Goal: Task Accomplishment & Management: Use online tool/utility

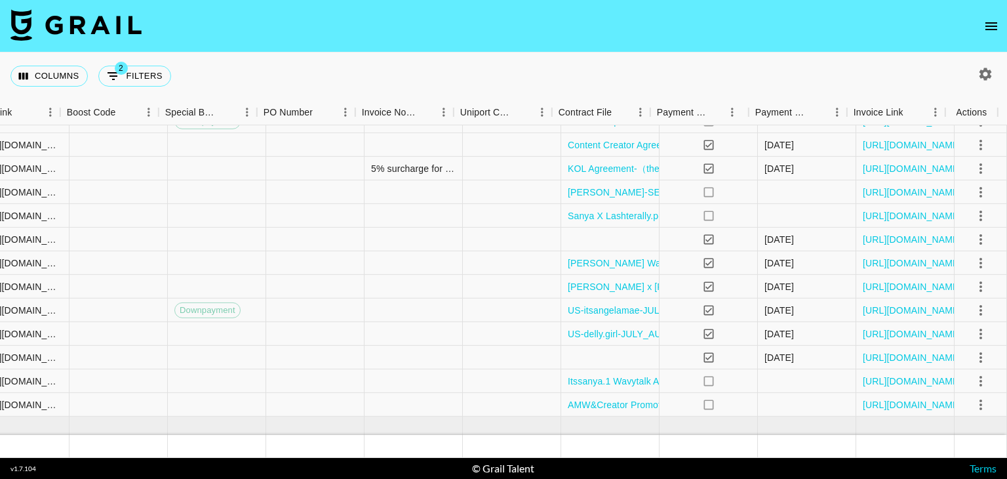
scroll to position [536, 1785]
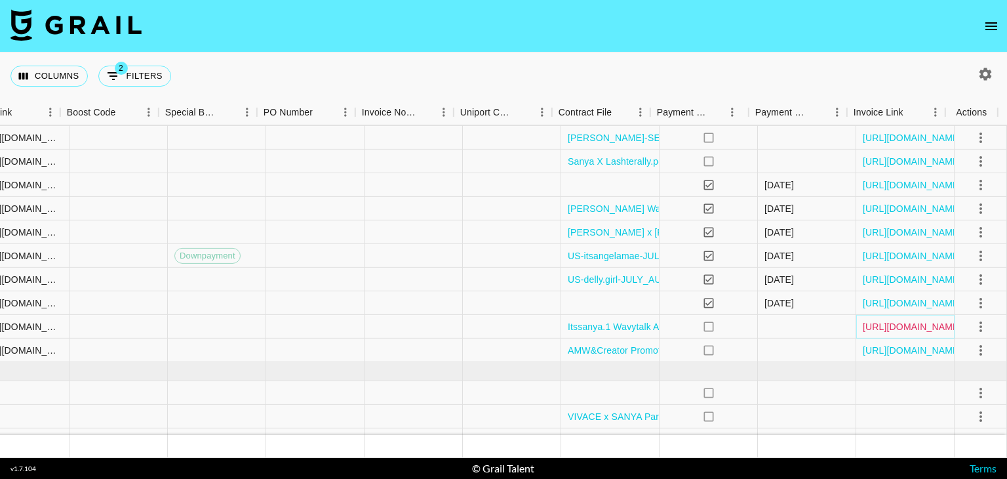
click at [876, 326] on link "[URL][DOMAIN_NAME]" at bounding box center [912, 326] width 99 height 13
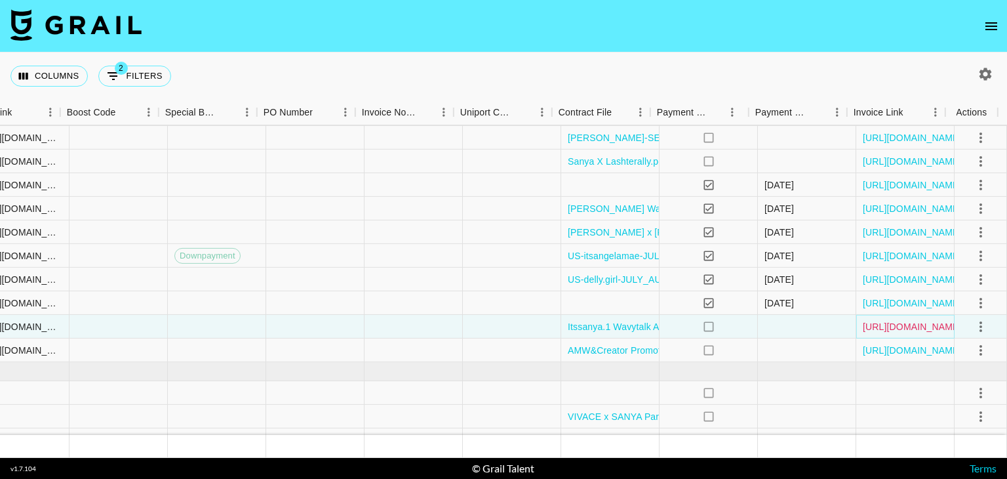
click at [865, 324] on link "[URL][DOMAIN_NAME]" at bounding box center [912, 326] width 99 height 13
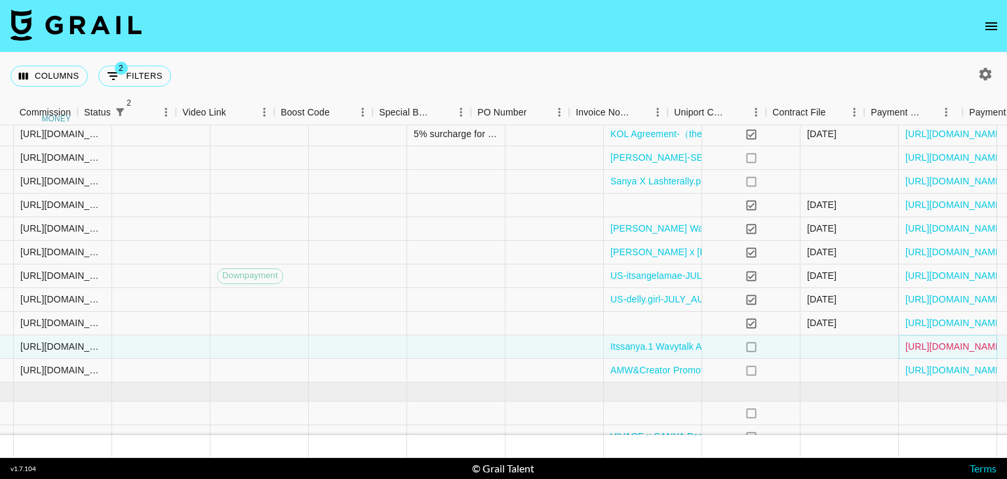
scroll to position [516, 1740]
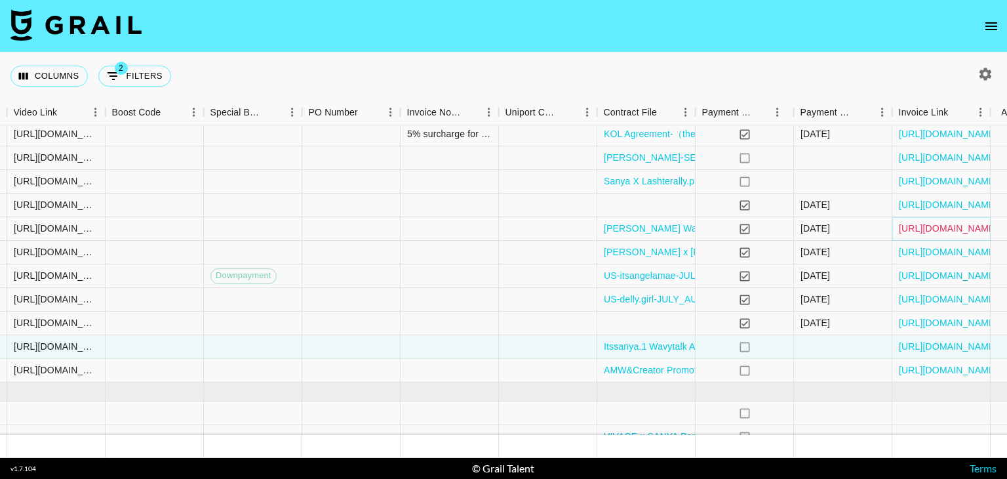
click at [933, 224] on link "[URL][DOMAIN_NAME]" at bounding box center [948, 228] width 99 height 13
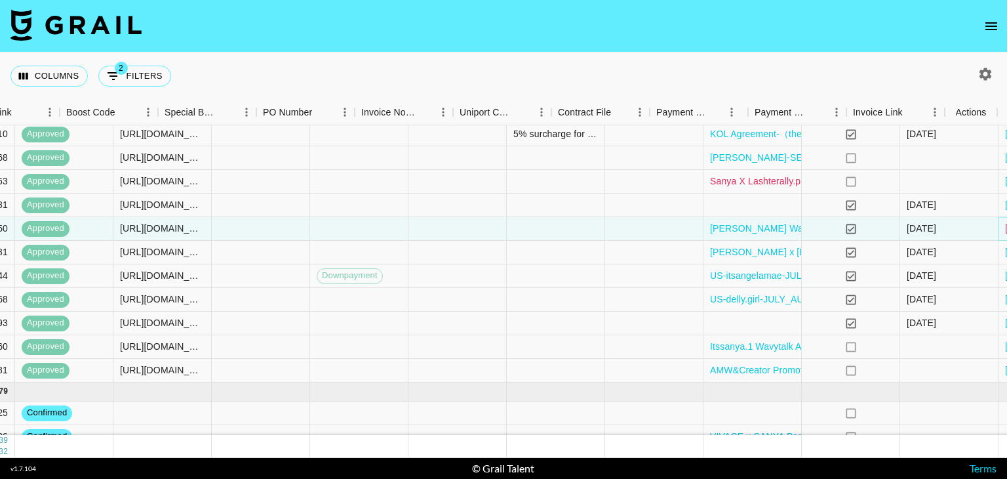
scroll to position [516, 1786]
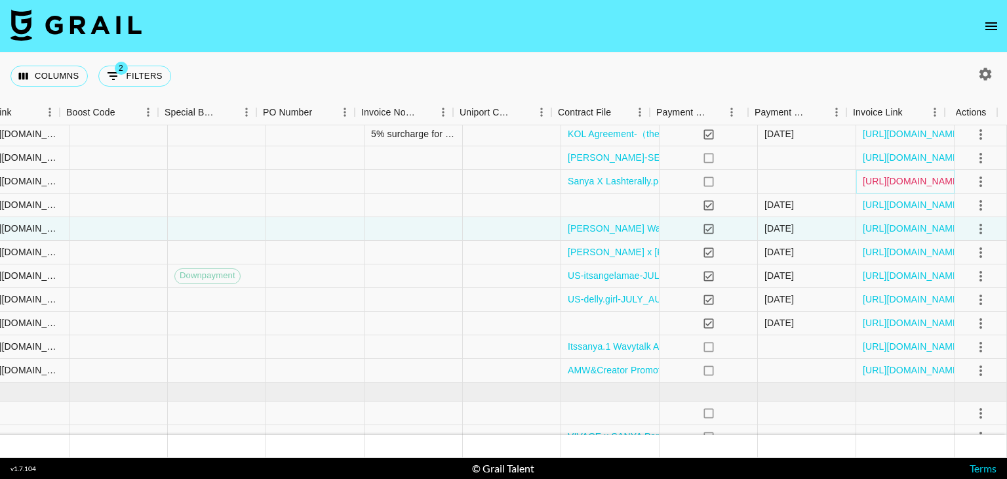
click at [897, 175] on link "[URL][DOMAIN_NAME]" at bounding box center [912, 180] width 99 height 13
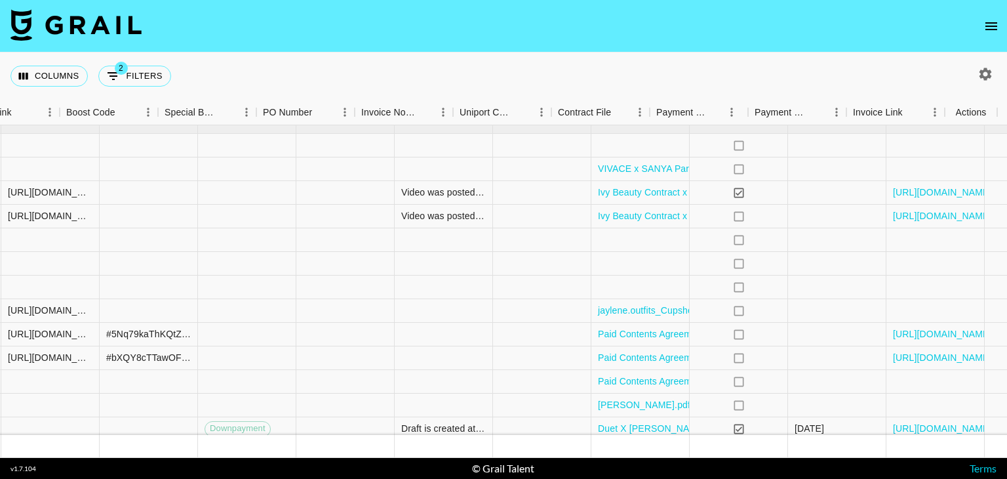
scroll to position [783, 1786]
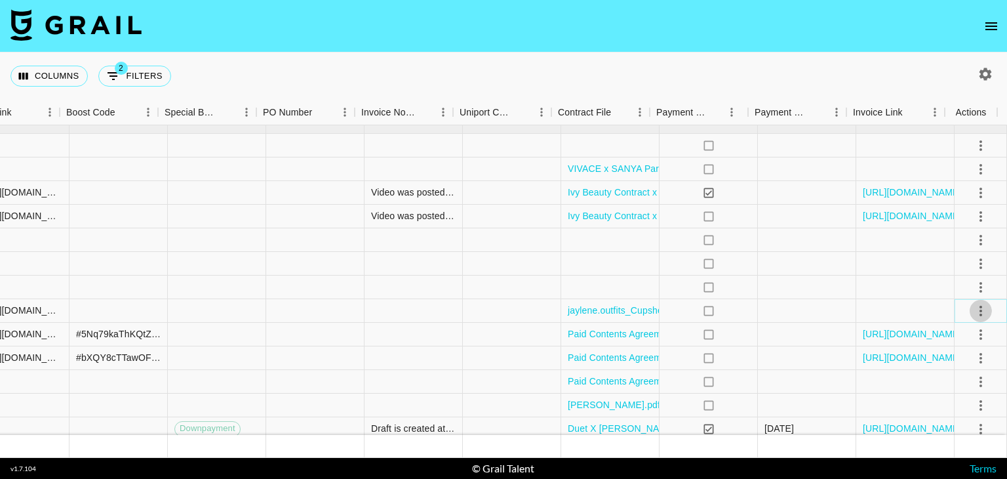
click at [973, 312] on icon "select merge strategy" at bounding box center [981, 310] width 16 height 16
click at [970, 389] on ul "Confirm Decline Draft Created Cancel Approve" at bounding box center [964, 385] width 85 height 128
click at [964, 442] on li "Approve" at bounding box center [964, 433] width 85 height 24
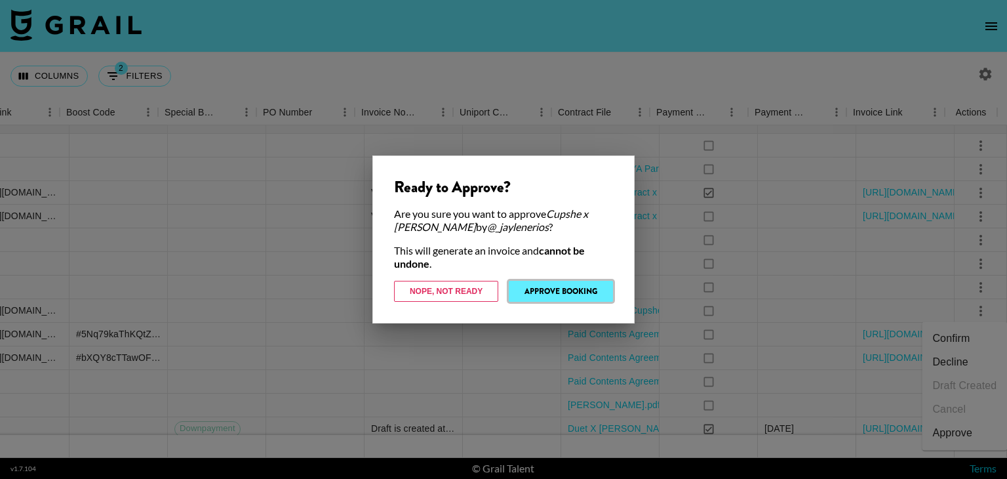
click at [526, 301] on button "Approve Booking" at bounding box center [561, 291] width 104 height 21
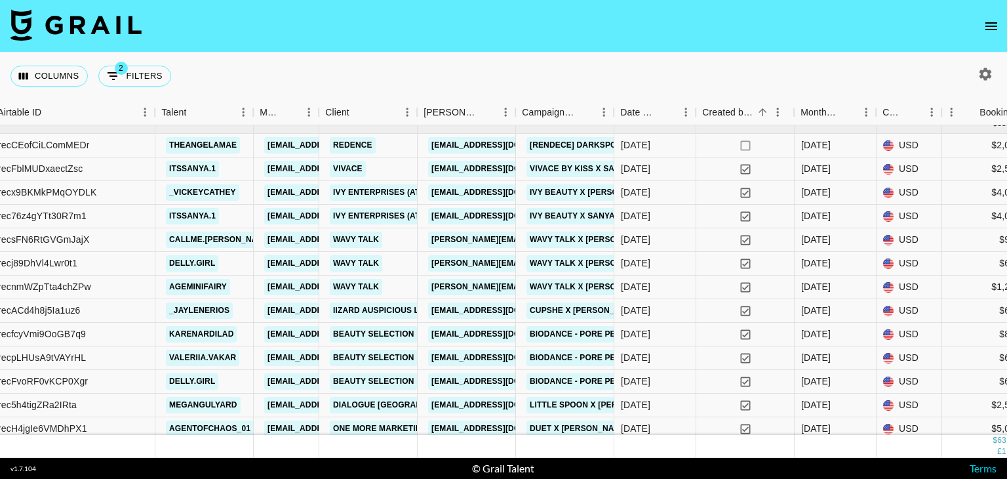
scroll to position [783, 281]
click at [587, 283] on link "Wavy Talk x [PERSON_NAME]" at bounding box center [591, 287] width 130 height 16
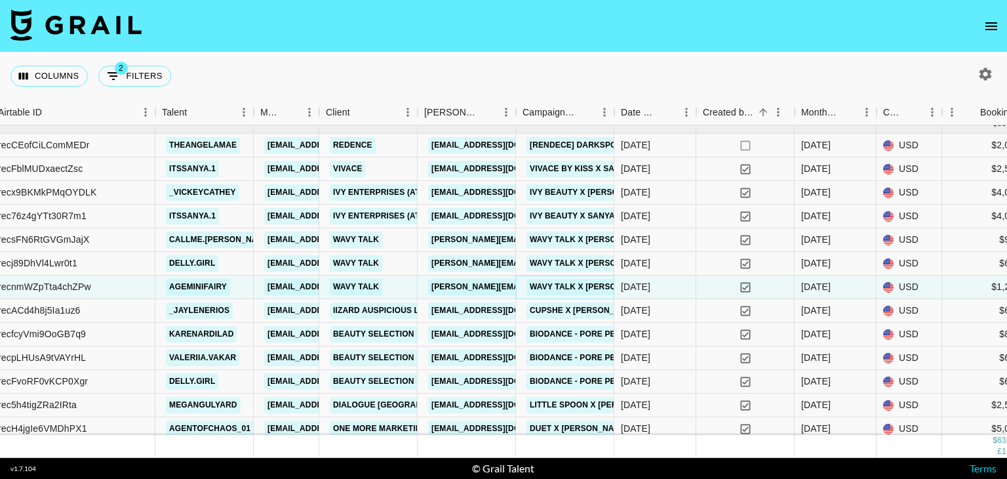
click at [572, 284] on link "Wavy Talk x [PERSON_NAME]" at bounding box center [591, 287] width 130 height 16
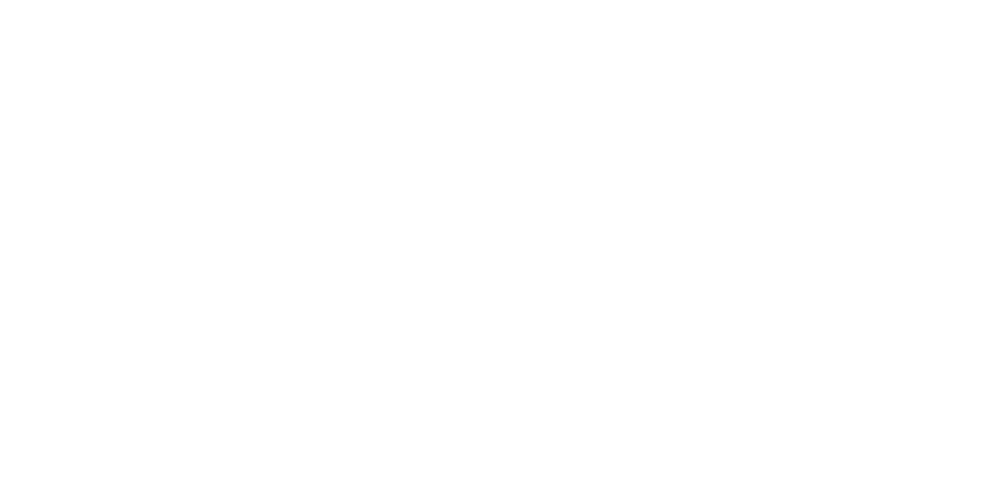
click at [417, 76] on body at bounding box center [503, 239] width 1007 height 479
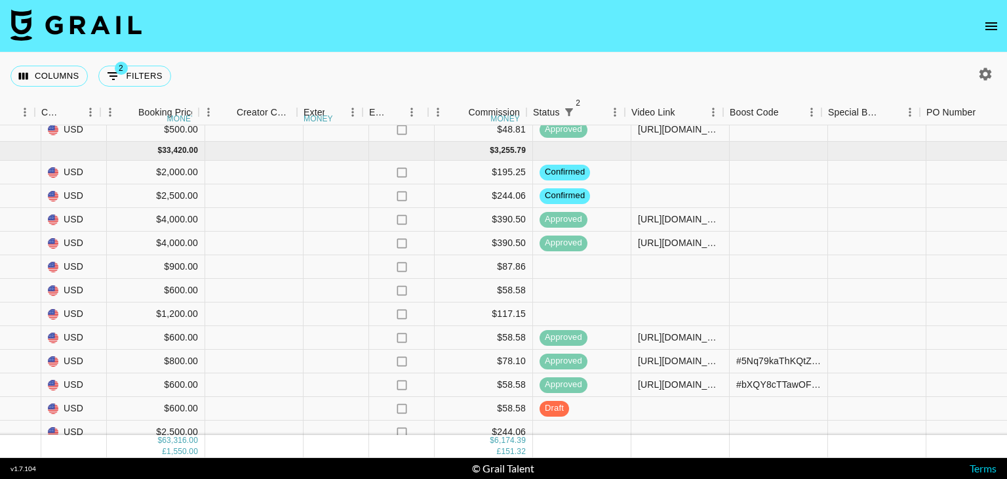
scroll to position [756, 1125]
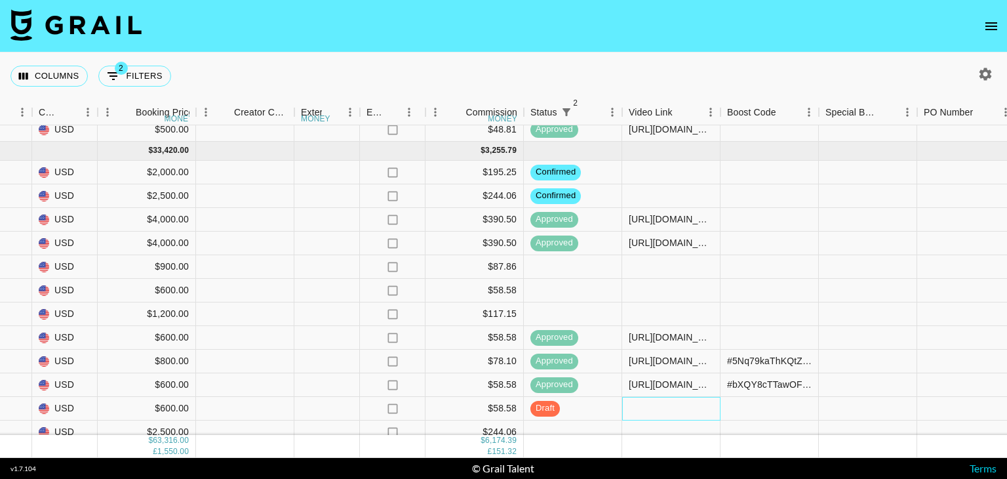
click at [639, 408] on div at bounding box center [671, 409] width 98 height 24
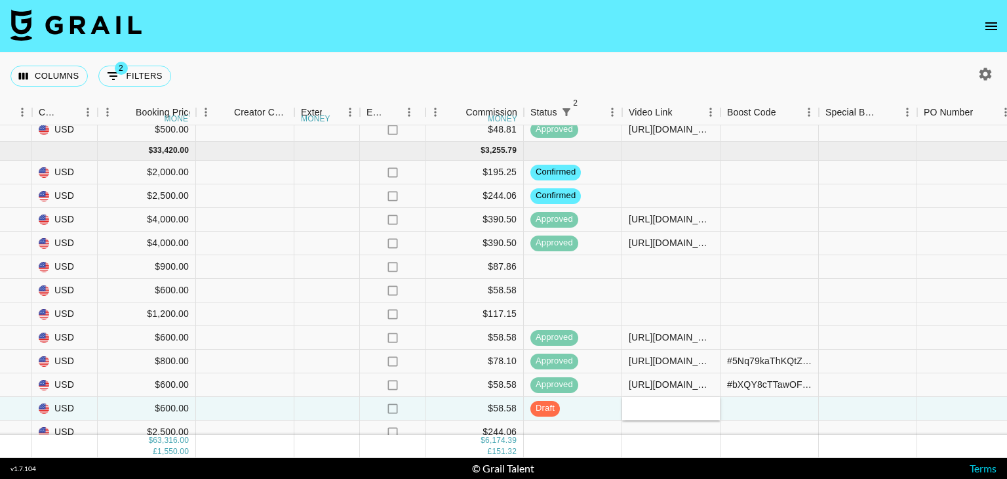
click at [639, 408] on input "text" at bounding box center [671, 407] width 96 height 10
type input "[URL][DOMAIN_NAME][DOMAIN_NAME]"
click at [674, 263] on div at bounding box center [671, 267] width 98 height 24
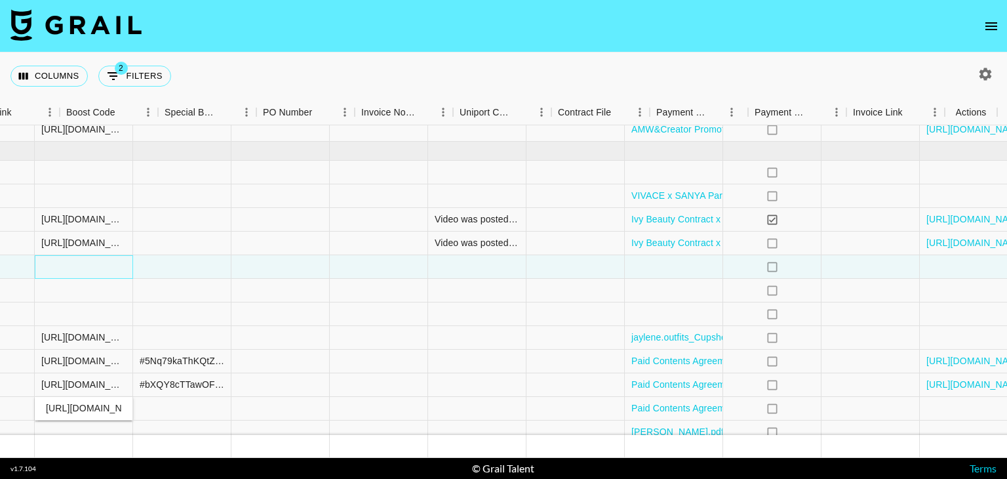
scroll to position [756, 1786]
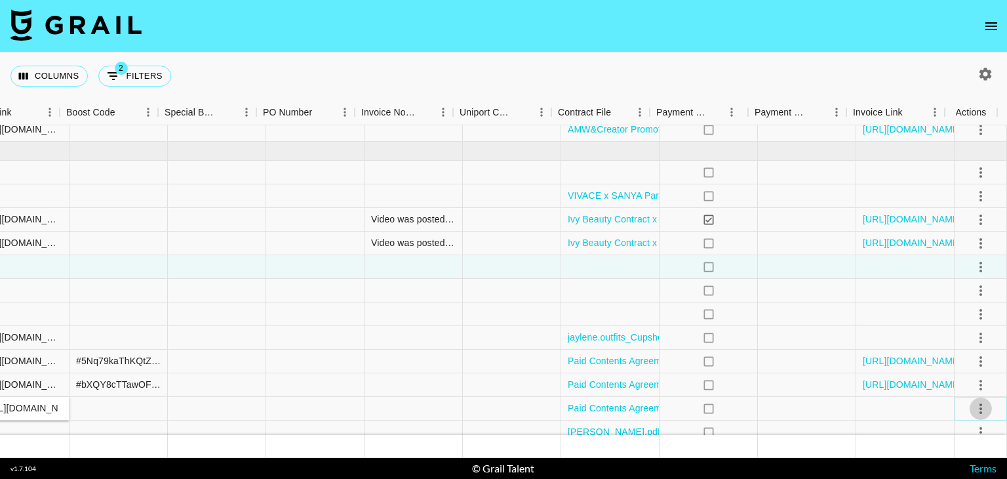
click at [975, 413] on icon "select merge strategy" at bounding box center [981, 408] width 16 height 16
click at [940, 376] on div "Approve" at bounding box center [952, 380] width 40 height 16
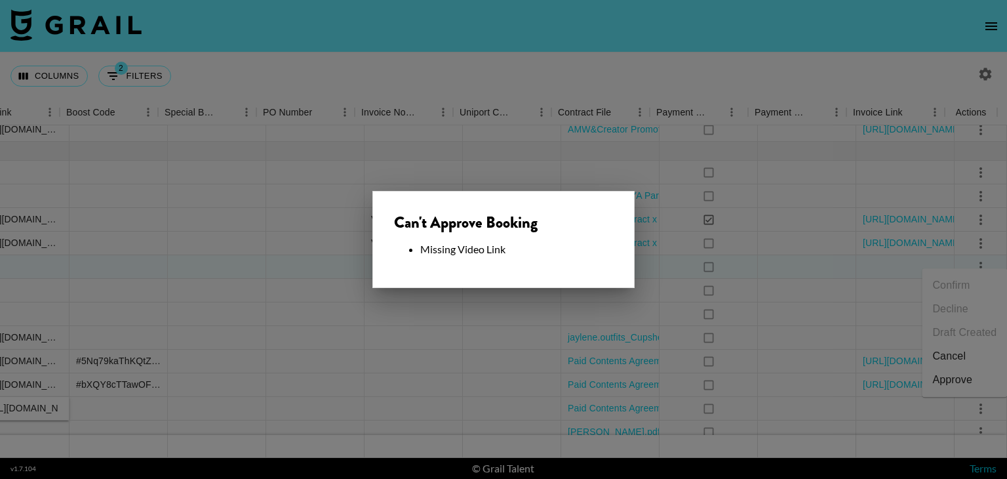
click at [600, 378] on div at bounding box center [503, 239] width 1007 height 479
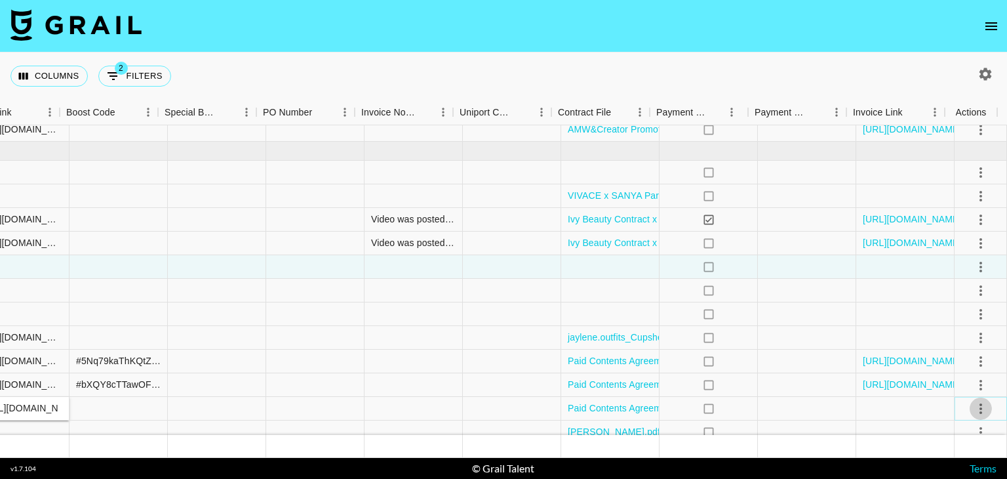
click at [973, 402] on icon "select merge strategy" at bounding box center [981, 408] width 16 height 16
click at [937, 372] on div "Approve" at bounding box center [952, 380] width 40 height 16
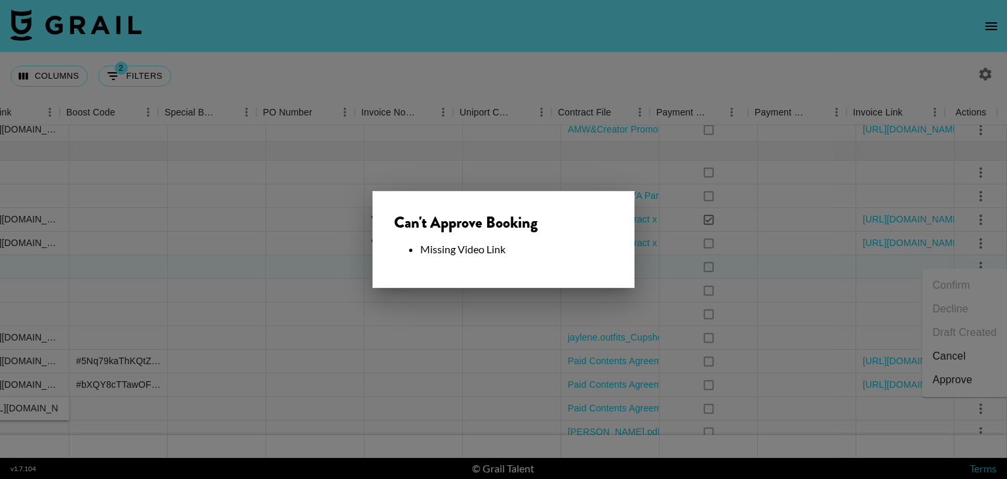
click at [477, 350] on div at bounding box center [503, 239] width 1007 height 479
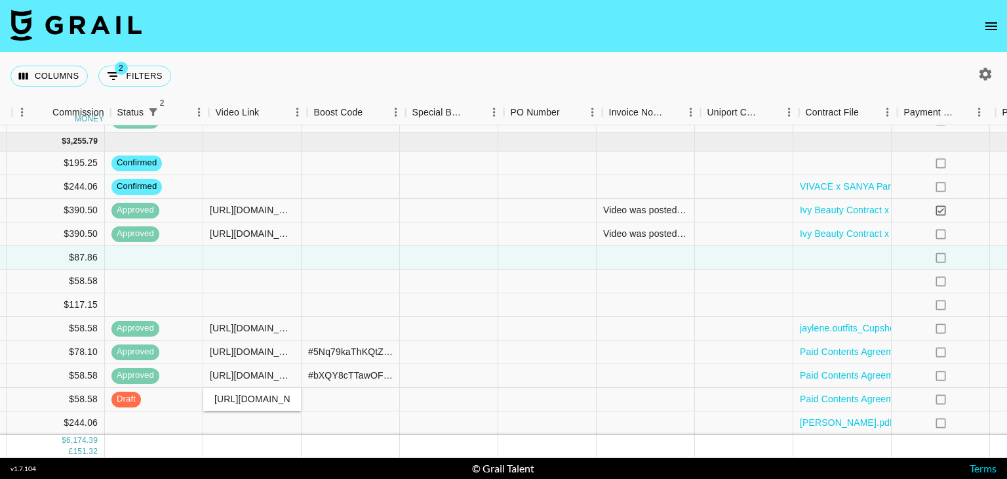
scroll to position [811, 1531]
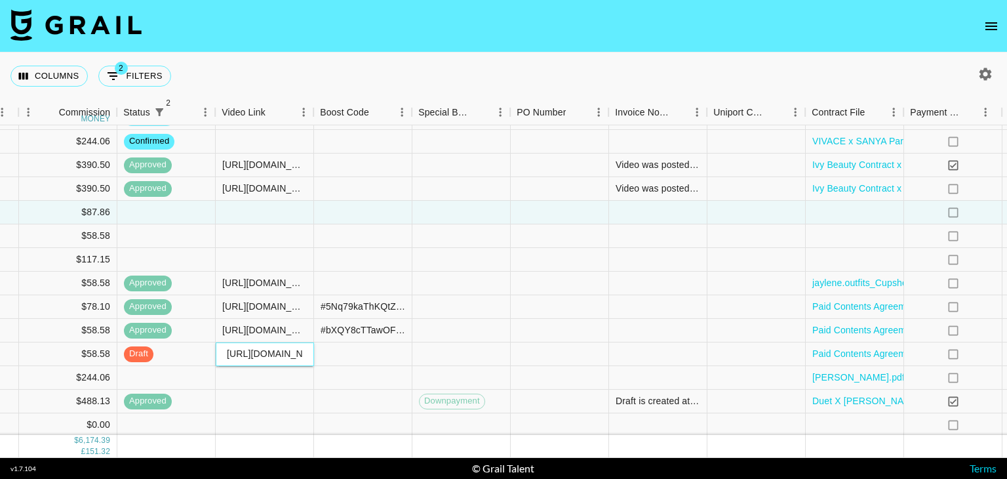
click at [302, 351] on input "[URL][DOMAIN_NAME][DOMAIN_NAME]" at bounding box center [264, 353] width 96 height 10
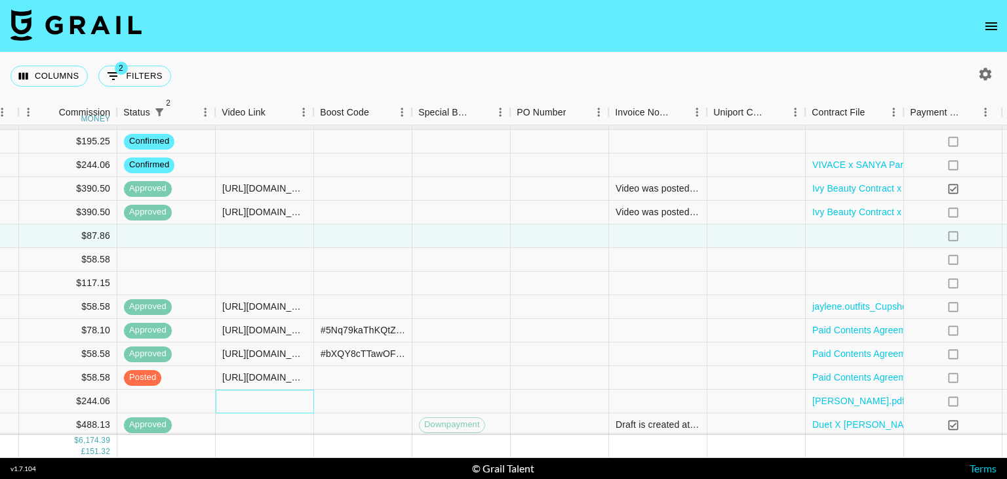
scroll to position [787, 1786]
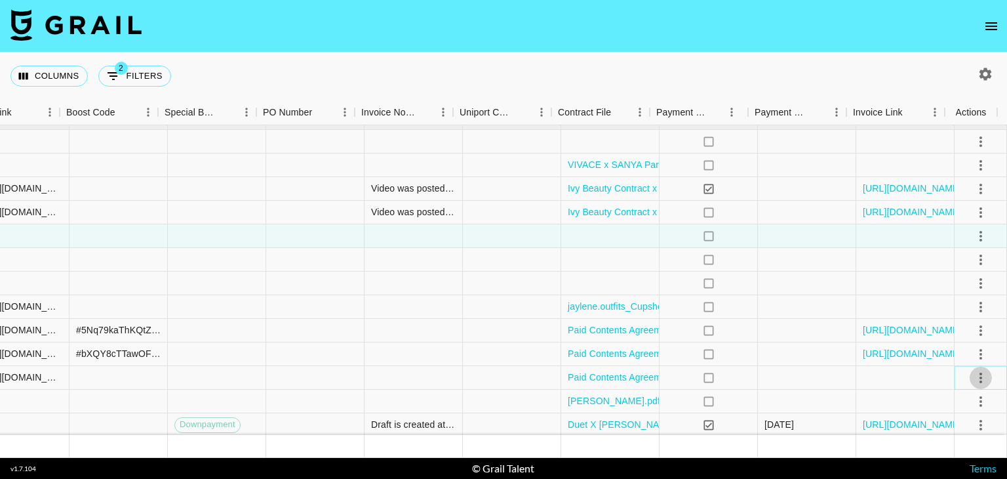
click at [973, 373] on icon "select merge strategy" at bounding box center [981, 377] width 16 height 16
click at [973, 349] on li "Approve" at bounding box center [964, 349] width 85 height 24
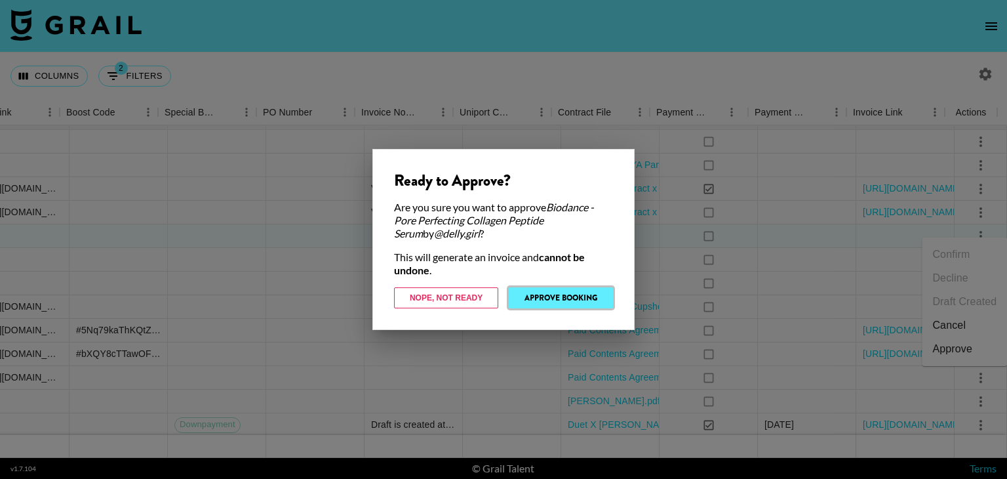
click at [547, 293] on button "Approve Booking" at bounding box center [561, 297] width 104 height 21
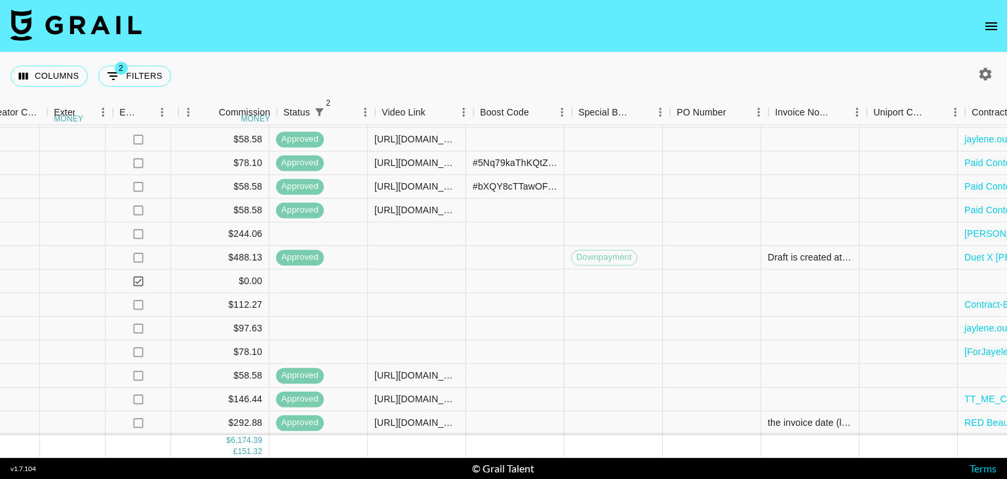
scroll to position [964, 1371]
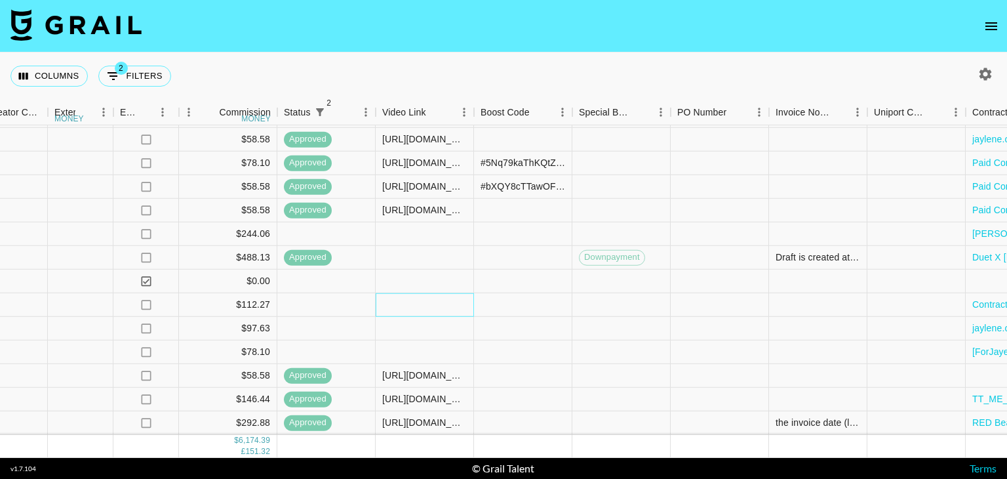
click at [410, 294] on div at bounding box center [425, 305] width 98 height 24
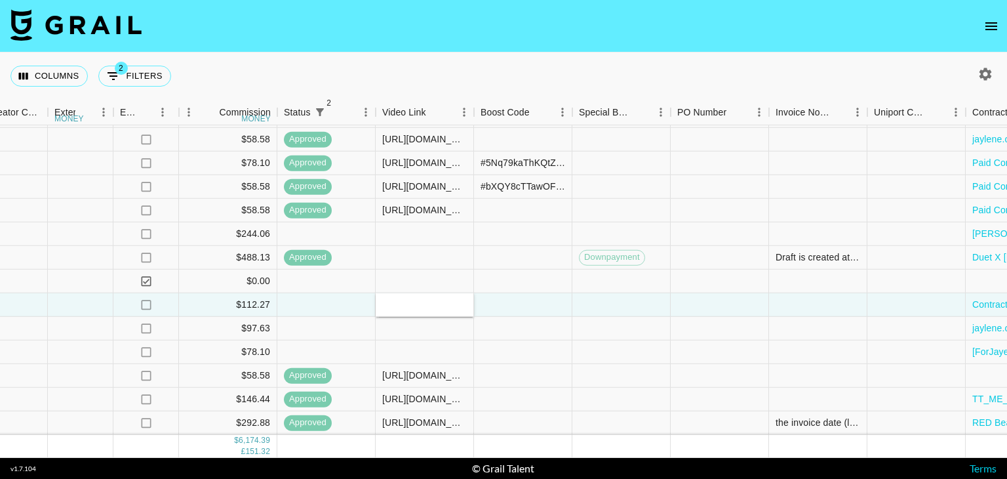
click at [410, 294] on div at bounding box center [425, 305] width 98 height 24
type input "[URL][DOMAIN_NAME]"
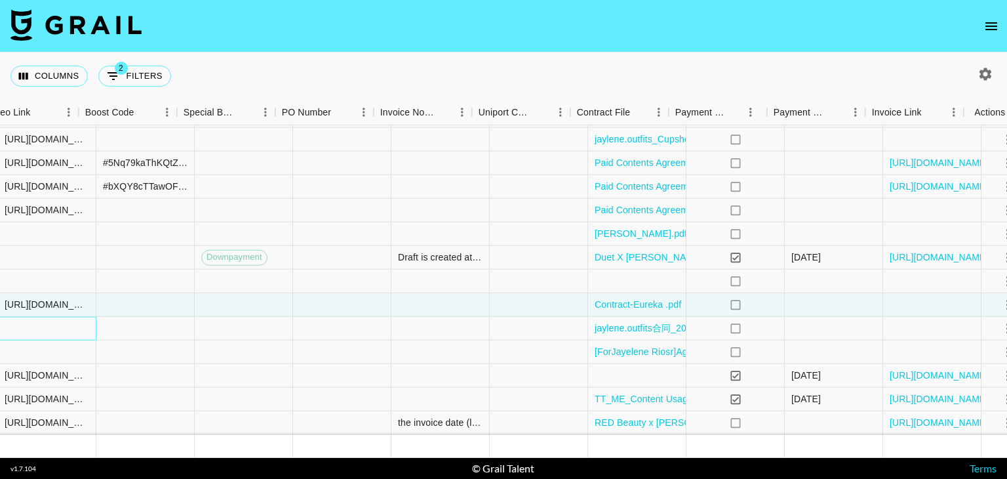
scroll to position [964, 1786]
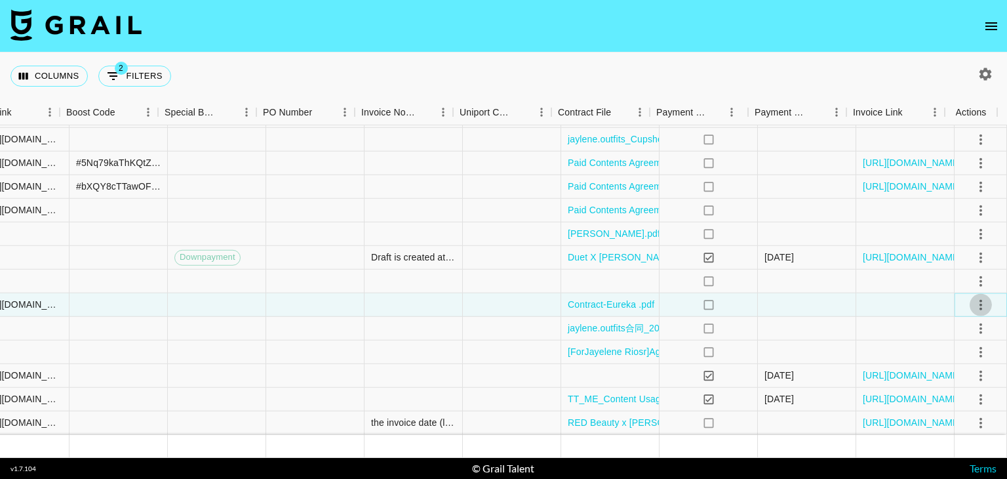
click at [973, 296] on icon "select merge strategy" at bounding box center [981, 304] width 16 height 16
click at [958, 410] on div "Approve" at bounding box center [952, 417] width 40 height 16
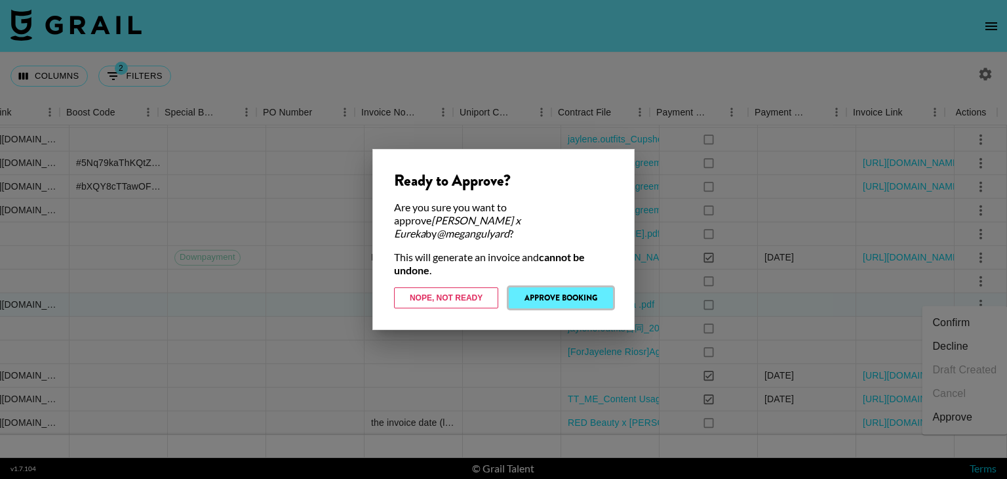
click at [584, 292] on button "Approve Booking" at bounding box center [561, 297] width 104 height 21
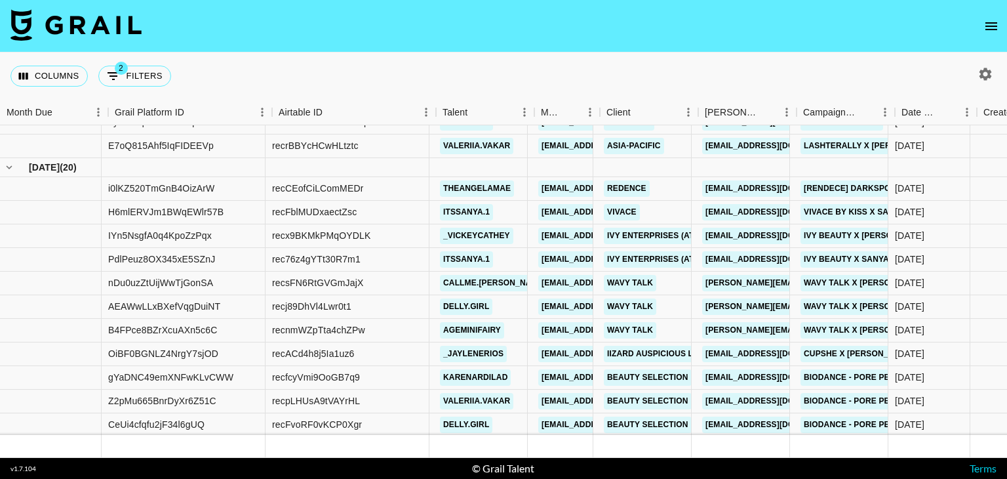
scroll to position [740, 0]
